Goal: Information Seeking & Learning: Learn about a topic

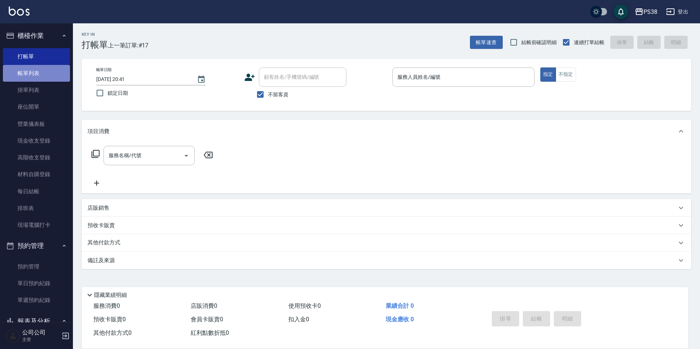
click at [55, 76] on link "帳單列表" at bounding box center [36, 73] width 67 height 17
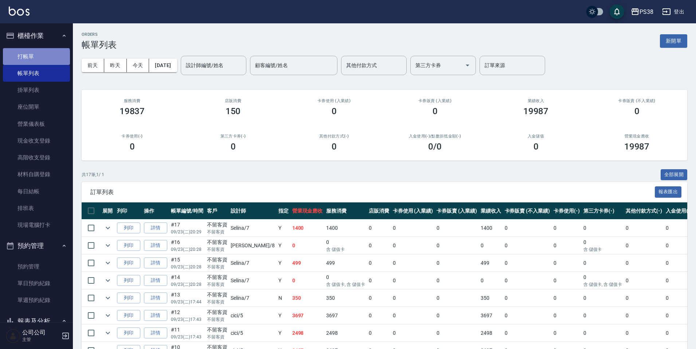
click at [36, 61] on link "打帳單" at bounding box center [36, 56] width 67 height 17
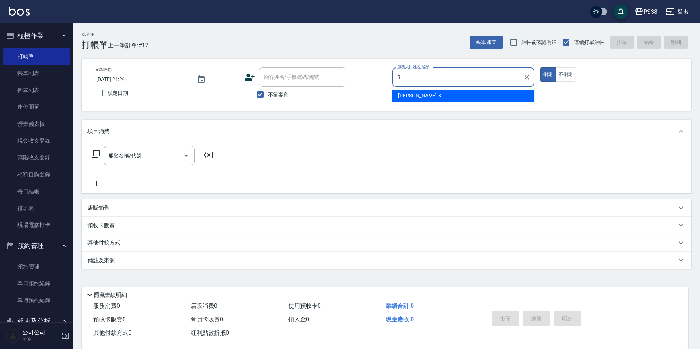
type input "mika-8"
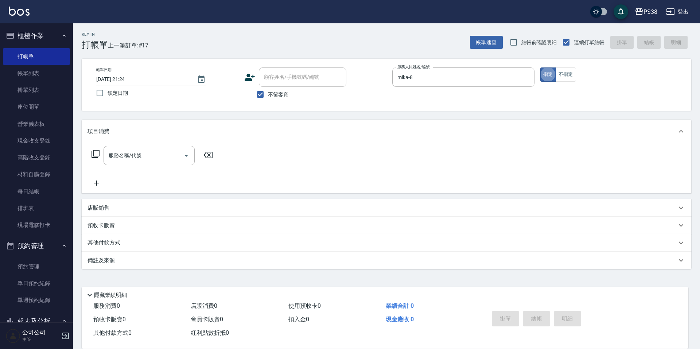
type button "true"
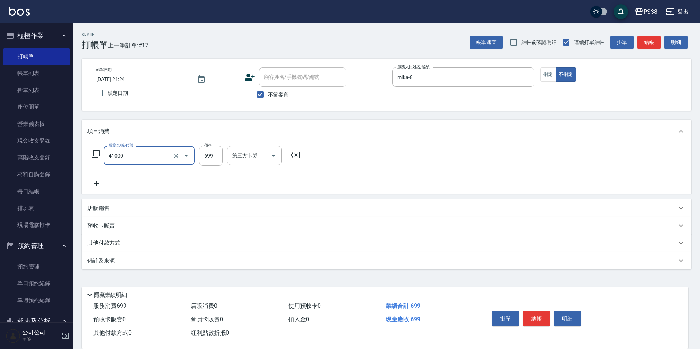
type input "燙髮699-2500(任意金額)(41000)"
type input "2000"
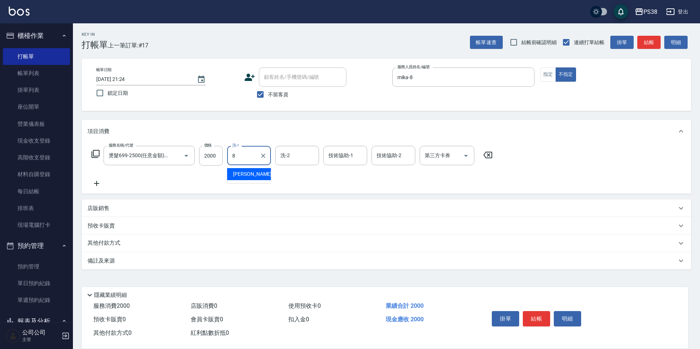
type input "mika-8"
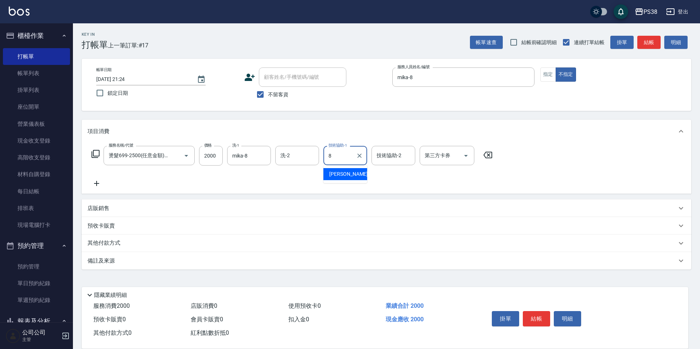
type input "mika-8"
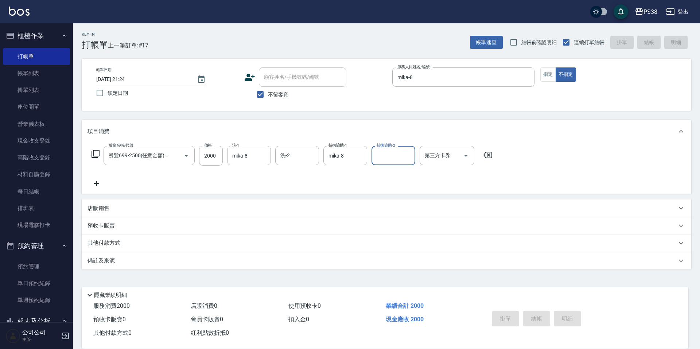
type input "[DATE] 21:25"
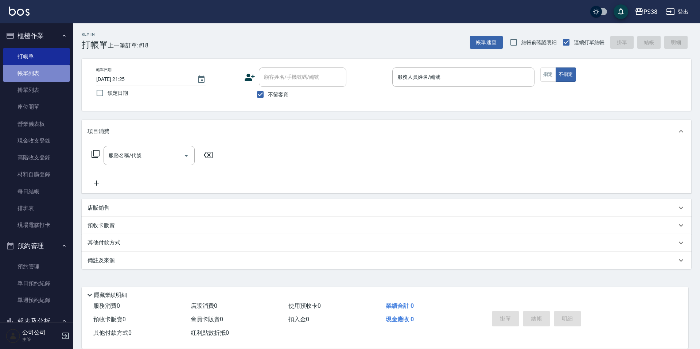
click at [54, 75] on link "帳單列表" at bounding box center [36, 73] width 67 height 17
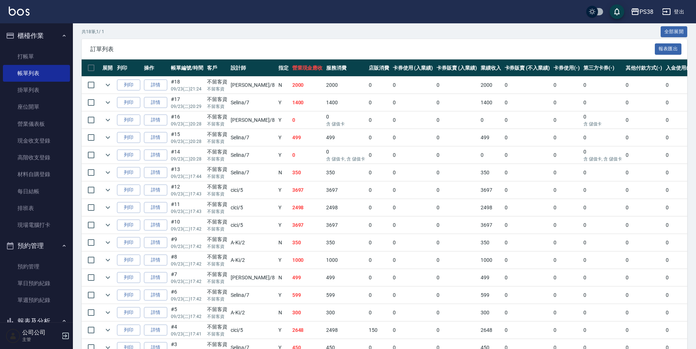
scroll to position [1, 0]
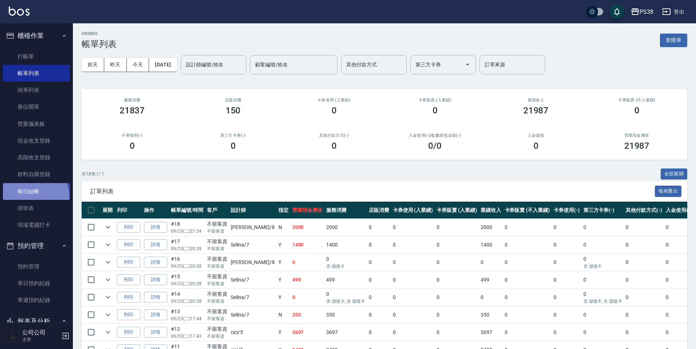
click at [32, 196] on link "每日結帳" at bounding box center [36, 191] width 67 height 17
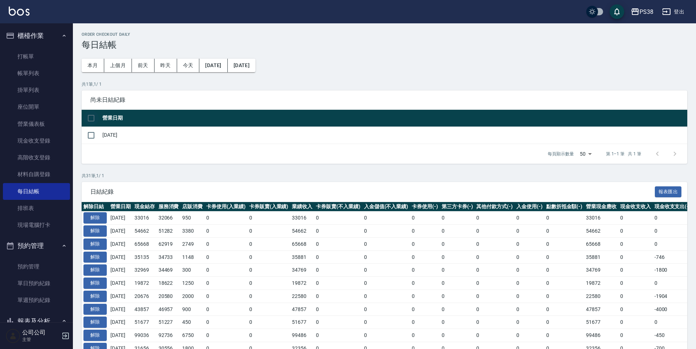
click at [86, 121] on input "checkbox" at bounding box center [90, 117] width 15 height 15
checkbox input "true"
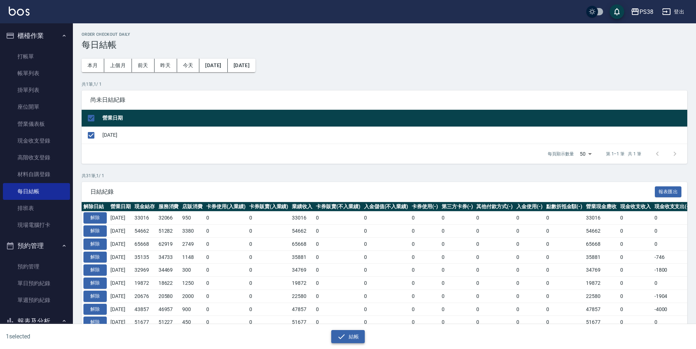
click at [336, 332] on button "結帳" at bounding box center [348, 336] width 34 height 13
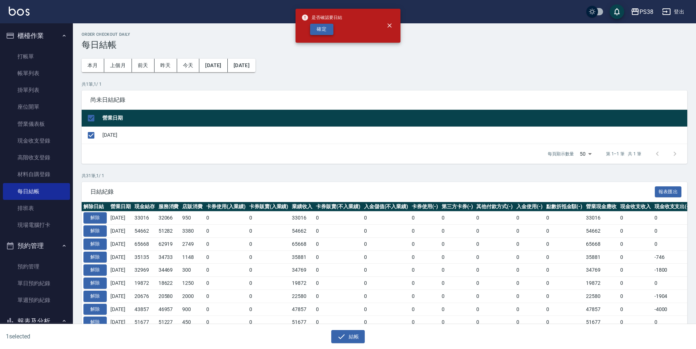
click at [320, 25] on button "確定" at bounding box center [321, 29] width 23 height 11
checkbox input "false"
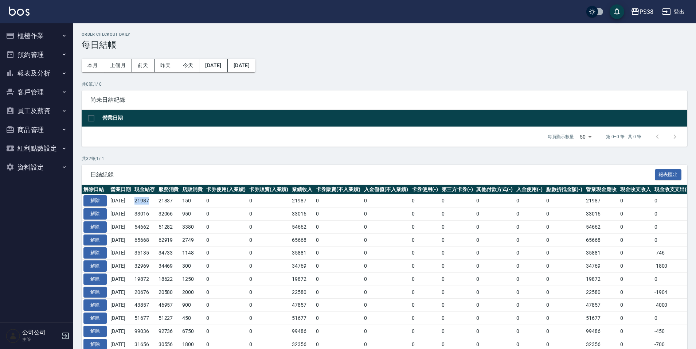
drag, startPoint x: 141, startPoint y: 201, endPoint x: 154, endPoint y: 202, distance: 13.9
click at [154, 202] on td "21987" at bounding box center [145, 200] width 24 height 13
click at [173, 212] on td "32066" at bounding box center [169, 213] width 24 height 13
drag, startPoint x: 163, startPoint y: 201, endPoint x: 182, endPoint y: 200, distance: 19.3
click at [182, 200] on tr "解除 2025/09/23 21987 21837 150 0 0 21987 0 0 0 0 0 0 0 21987 0 0 0 2025/09/23" at bounding box center [431, 200] width 698 height 13
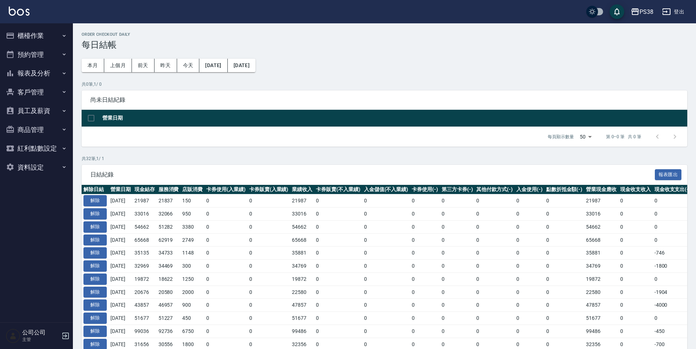
click at [201, 220] on td "3380" at bounding box center [192, 226] width 24 height 13
drag, startPoint x: 138, startPoint y: 200, endPoint x: 159, endPoint y: 196, distance: 21.2
click at [159, 196] on tr "解除 2025/09/23 21987 21837 150 0 0 21987 0 0 0 0 0 0 0 21987 0 0 0 2025/09/23" at bounding box center [431, 200] width 698 height 13
click at [191, 220] on td "3380" at bounding box center [192, 226] width 24 height 13
click at [52, 28] on button "櫃檯作業" at bounding box center [36, 35] width 67 height 19
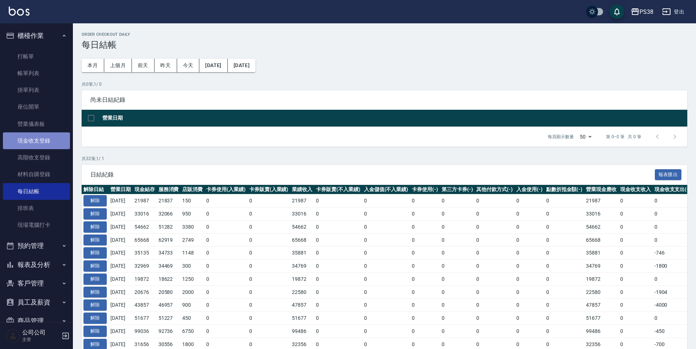
click at [50, 141] on link "現金收支登錄" at bounding box center [36, 140] width 67 height 17
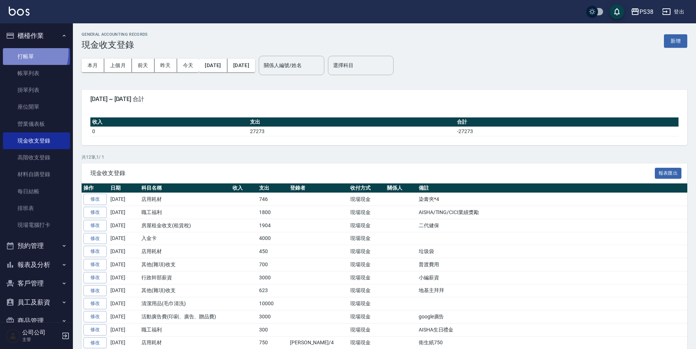
click at [20, 52] on link "打帳單" at bounding box center [36, 56] width 67 height 17
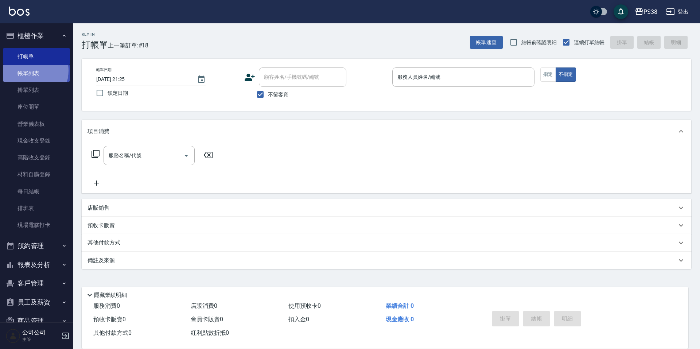
click at [29, 71] on link "帳單列表" at bounding box center [36, 73] width 67 height 17
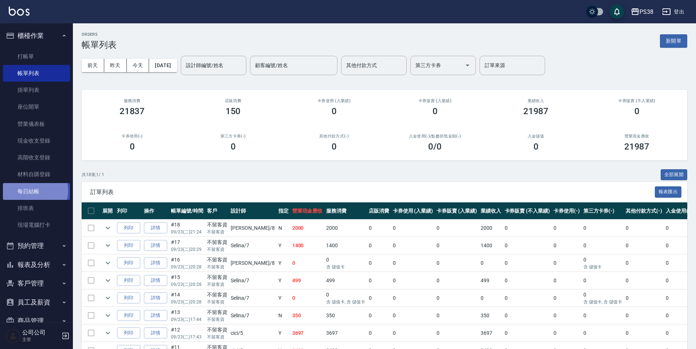
click at [34, 190] on link "每日結帳" at bounding box center [36, 191] width 67 height 17
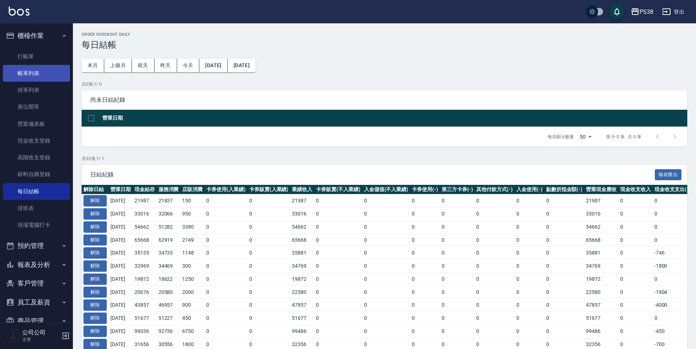
click at [27, 71] on link "帳單列表" at bounding box center [36, 73] width 67 height 17
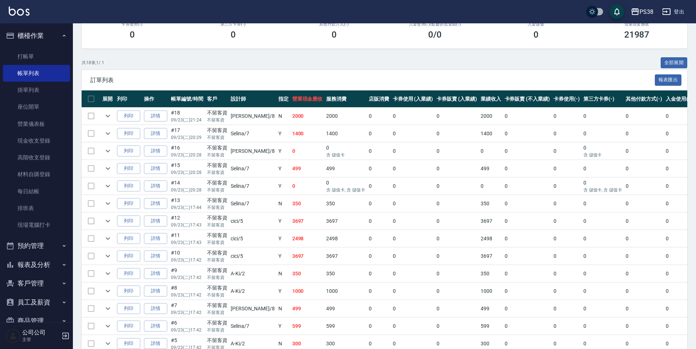
scroll to position [110, 0]
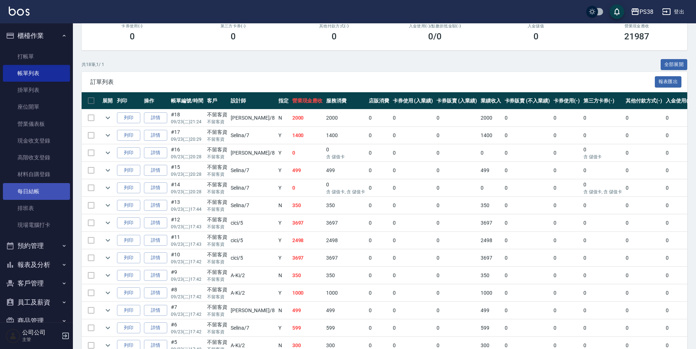
click at [55, 184] on link "每日結帳" at bounding box center [36, 191] width 67 height 17
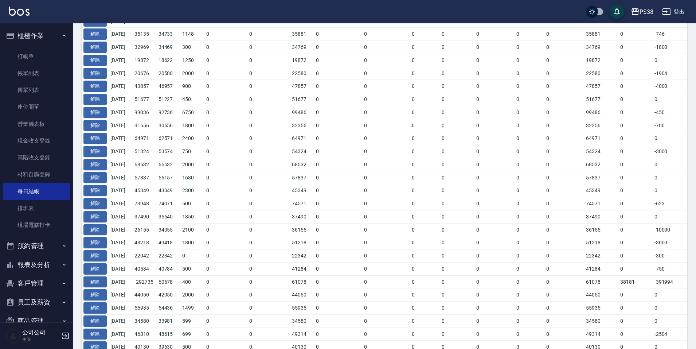
scroll to position [73, 0]
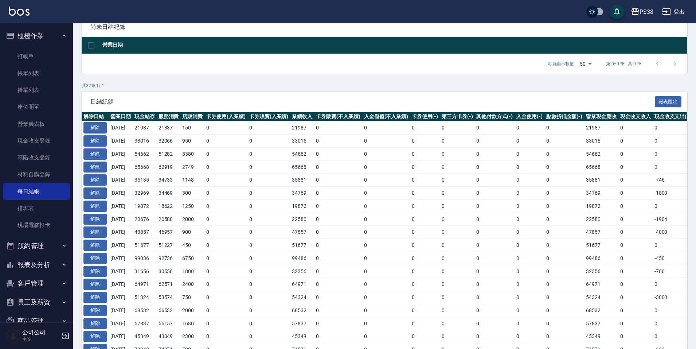
click at [47, 259] on button "報表及分析" at bounding box center [36, 264] width 67 height 19
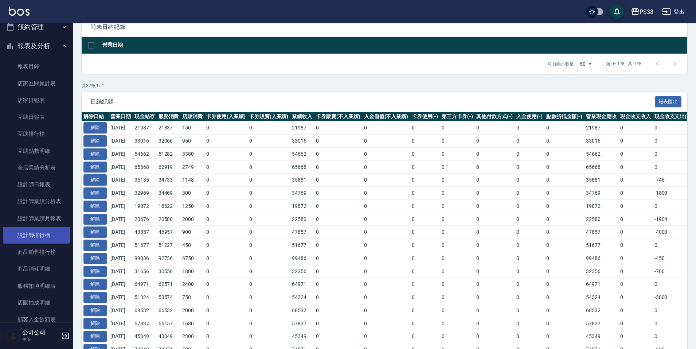
click at [50, 238] on link "設計師排行榜" at bounding box center [36, 235] width 67 height 17
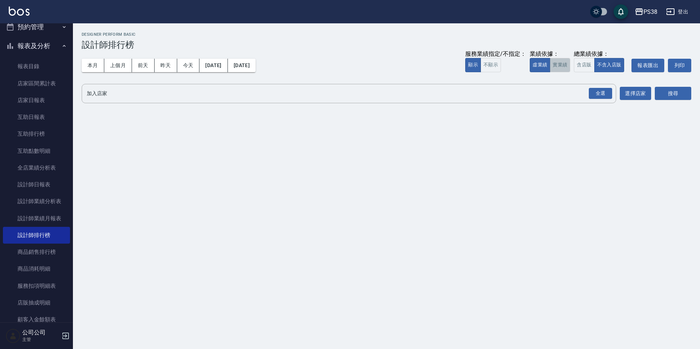
click at [568, 64] on button "實業績" at bounding box center [559, 65] width 20 height 14
click at [596, 95] on div "全選" at bounding box center [599, 93] width 23 height 11
click at [675, 93] on button "搜尋" at bounding box center [672, 93] width 36 height 13
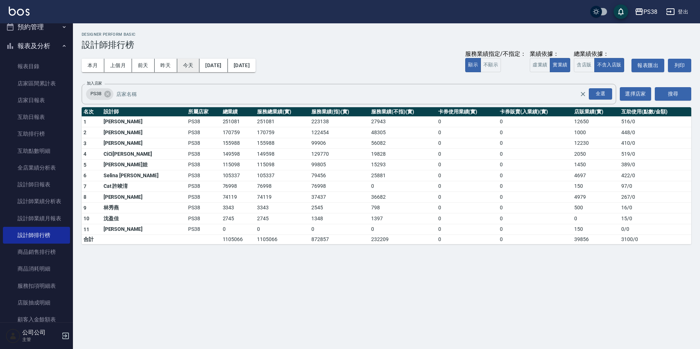
click at [181, 67] on button "今天" at bounding box center [188, 65] width 23 height 13
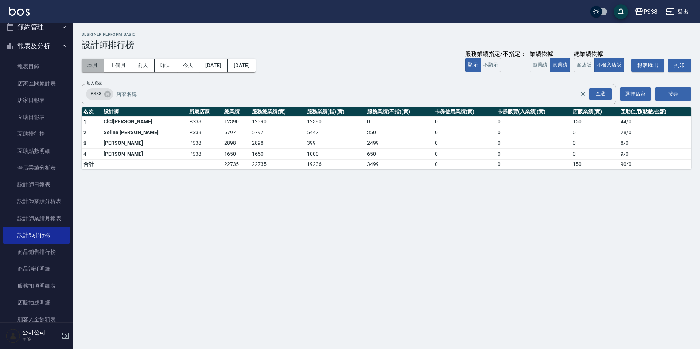
click at [95, 66] on button "本月" at bounding box center [93, 65] width 23 height 13
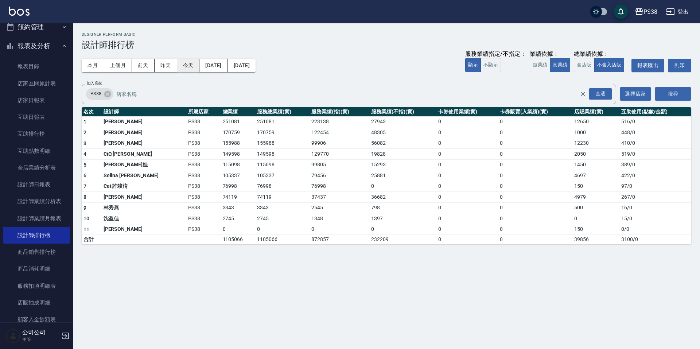
click at [179, 59] on button "今天" at bounding box center [188, 65] width 23 height 13
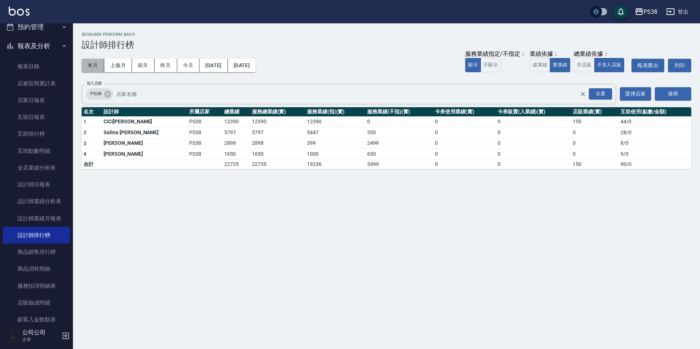
click at [91, 64] on button "本月" at bounding box center [93, 65] width 23 height 13
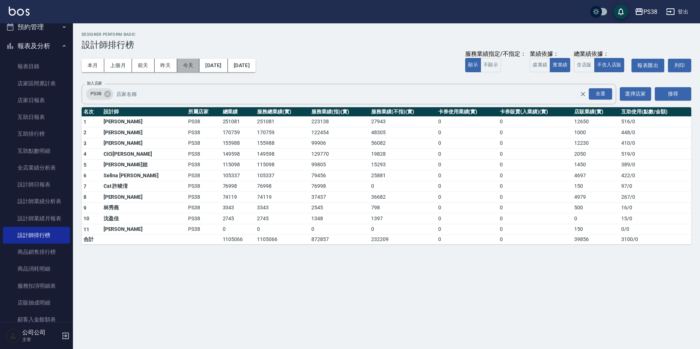
click at [193, 66] on button "今天" at bounding box center [188, 65] width 23 height 13
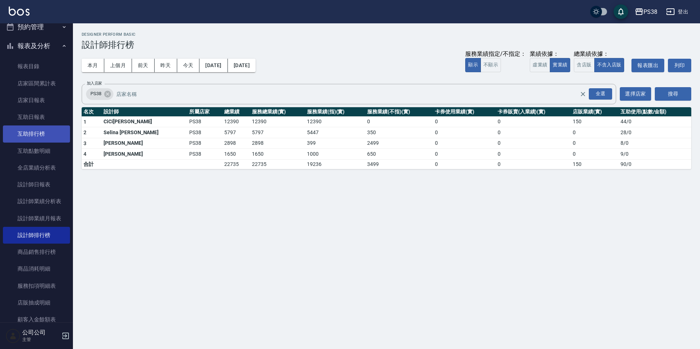
click at [40, 129] on link "互助排行榜" at bounding box center [36, 133] width 67 height 17
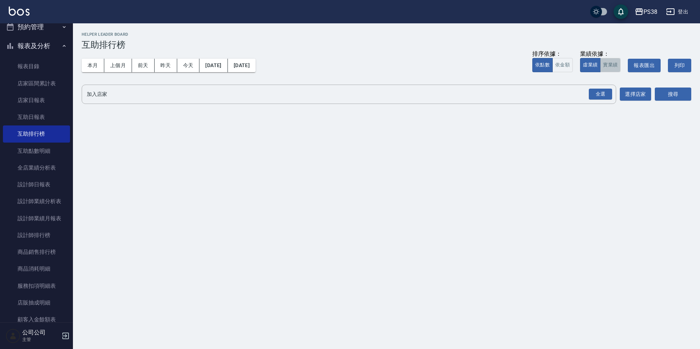
click at [601, 72] on button "實業績" at bounding box center [610, 65] width 20 height 14
click at [596, 93] on div "全選" at bounding box center [599, 94] width 23 height 11
click at [664, 94] on button "搜尋" at bounding box center [672, 94] width 36 height 13
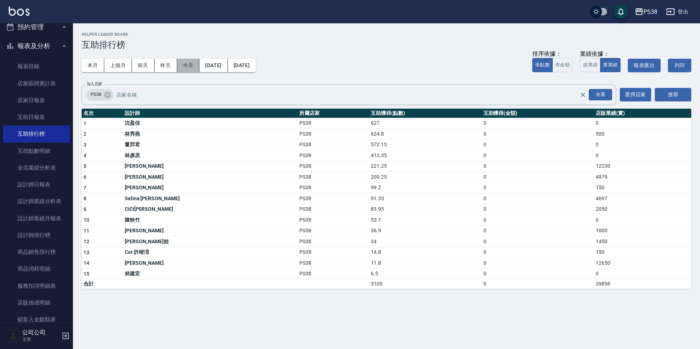
click at [179, 67] on button "今天" at bounding box center [188, 65] width 23 height 13
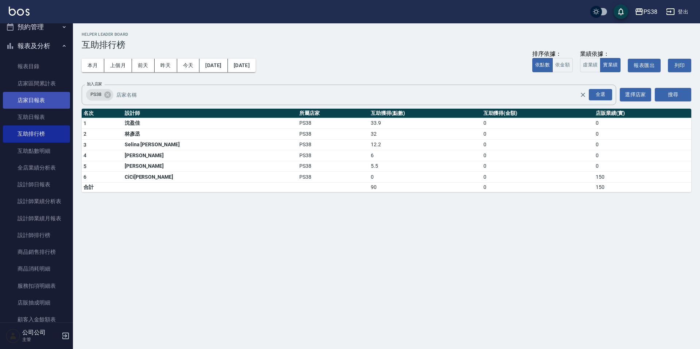
click at [63, 103] on link "店家日報表" at bounding box center [36, 100] width 67 height 17
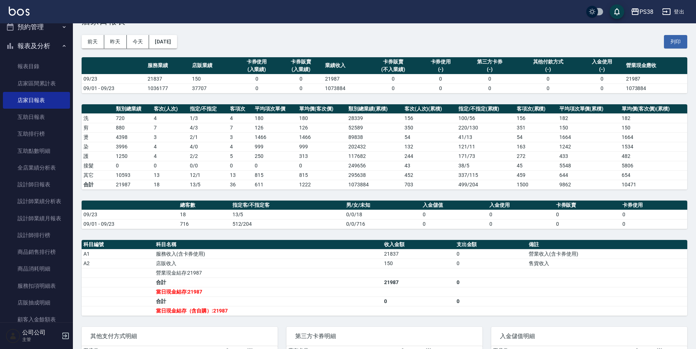
scroll to position [36, 0]
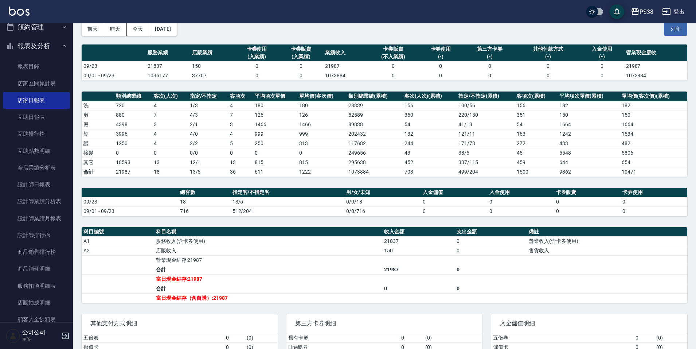
click at [40, 43] on button "報表及分析" at bounding box center [36, 45] width 67 height 19
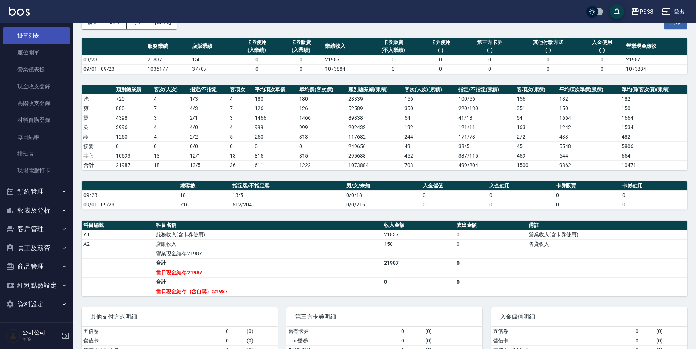
scroll to position [0, 0]
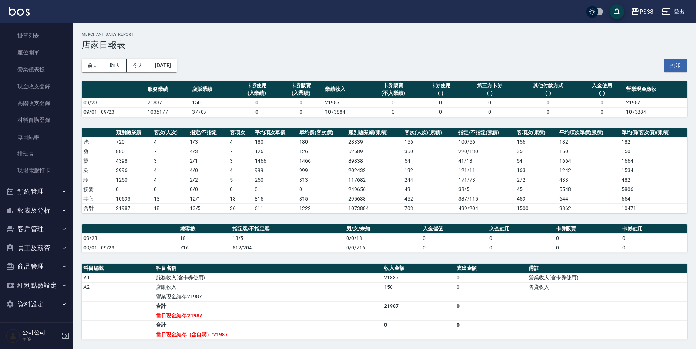
click at [297, 306] on td "合計" at bounding box center [268, 305] width 228 height 9
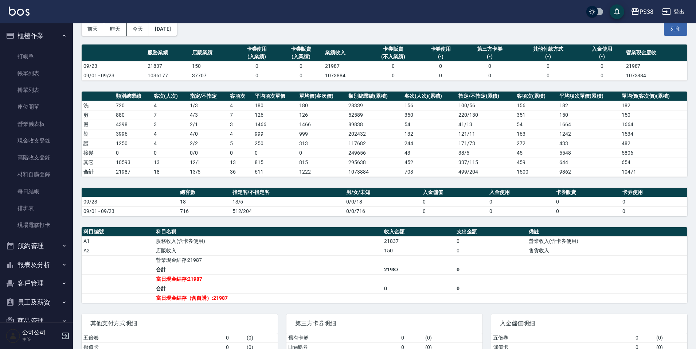
click at [43, 248] on button "預約管理" at bounding box center [36, 245] width 67 height 19
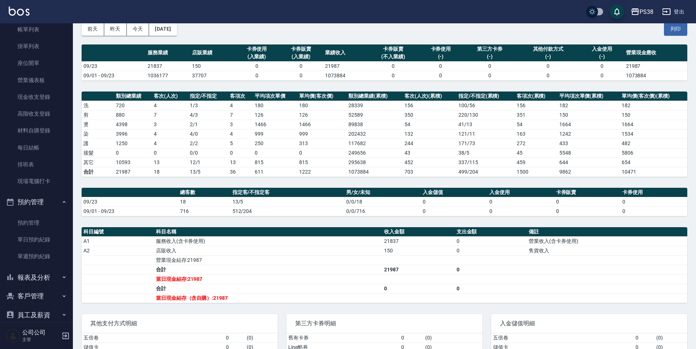
scroll to position [109, 0]
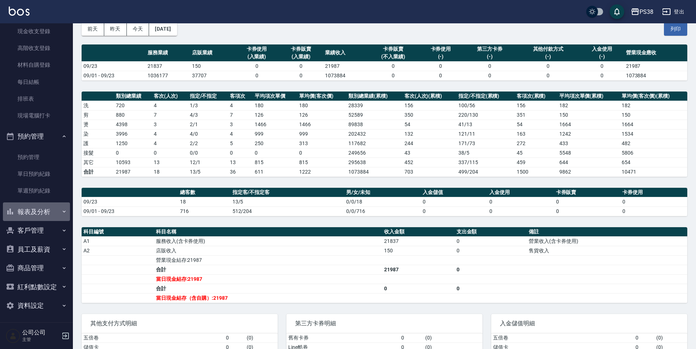
click at [47, 207] on button "報表及分析" at bounding box center [36, 211] width 67 height 19
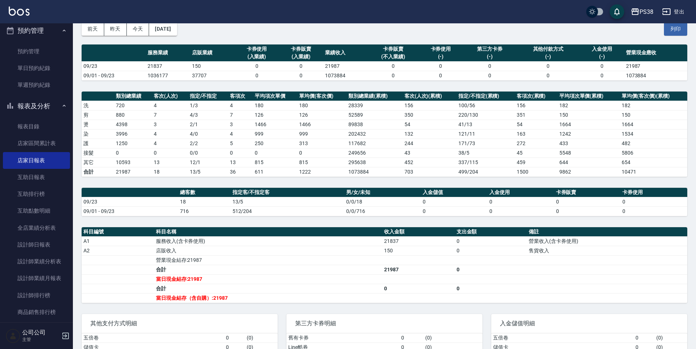
scroll to position [219, 0]
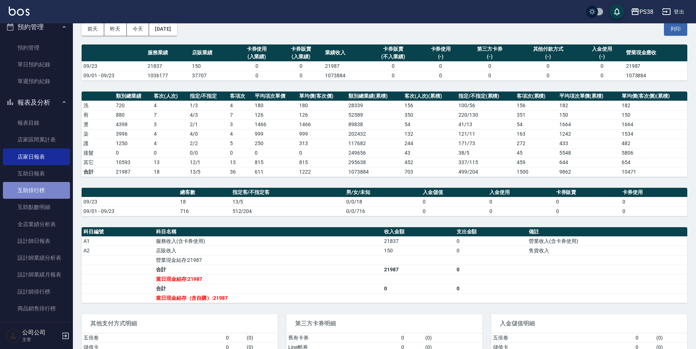
click at [47, 194] on link "互助排行榜" at bounding box center [36, 190] width 67 height 17
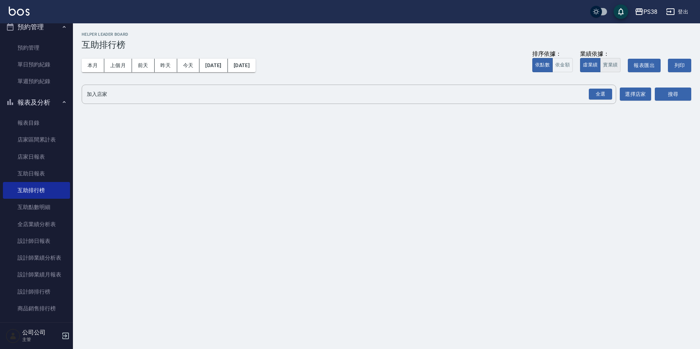
click at [608, 68] on button "實業績" at bounding box center [610, 65] width 20 height 14
click at [600, 94] on div "全選" at bounding box center [599, 94] width 23 height 11
click at [682, 95] on button "搜尋" at bounding box center [672, 94] width 36 height 13
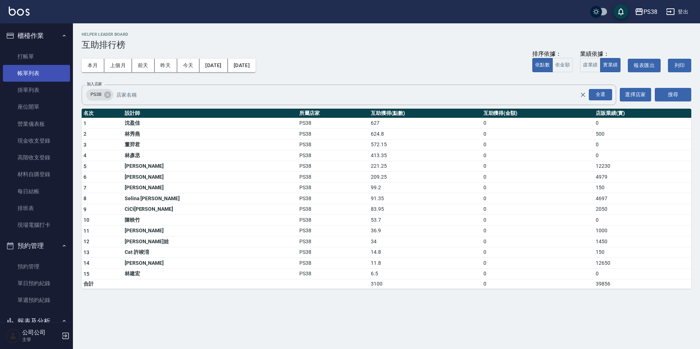
click at [42, 70] on link "帳單列表" at bounding box center [36, 73] width 67 height 17
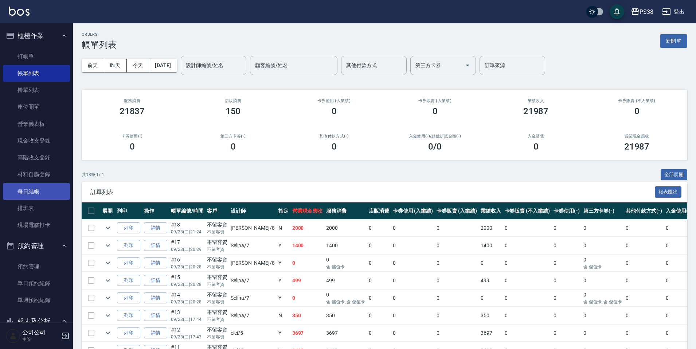
click at [26, 190] on link "每日結帳" at bounding box center [36, 191] width 67 height 17
